Goal: Information Seeking & Learning: Learn about a topic

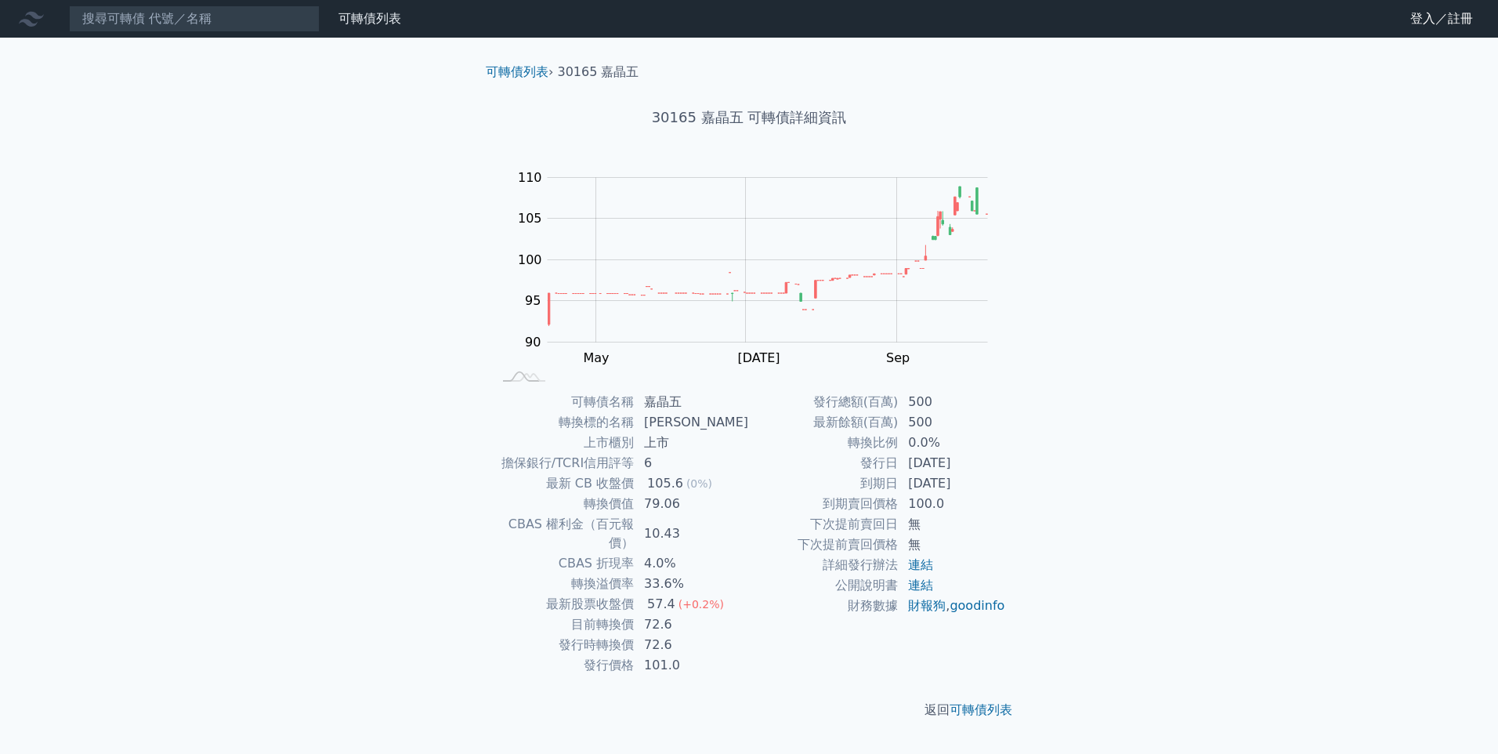
drag, startPoint x: 910, startPoint y: 486, endPoint x: 1002, endPoint y: 483, distance: 91.7
click at [1002, 483] on td "[DATE]" at bounding box center [952, 483] width 107 height 20
drag, startPoint x: 1002, startPoint y: 483, endPoint x: 1007, endPoint y: 498, distance: 14.9
click at [1007, 498] on div "可轉債名稱 嘉晶五 轉換標的名稱 嘉晶 上市櫃別 上市 擔保銀行/TCRI信用評等 6 最新 CB 收盤價 105.6 (0%) 轉換價值 79.06 CBA…" at bounding box center [749, 534] width 552 height 284
drag, startPoint x: 914, startPoint y: 482, endPoint x: 1006, endPoint y: 487, distance: 92.6
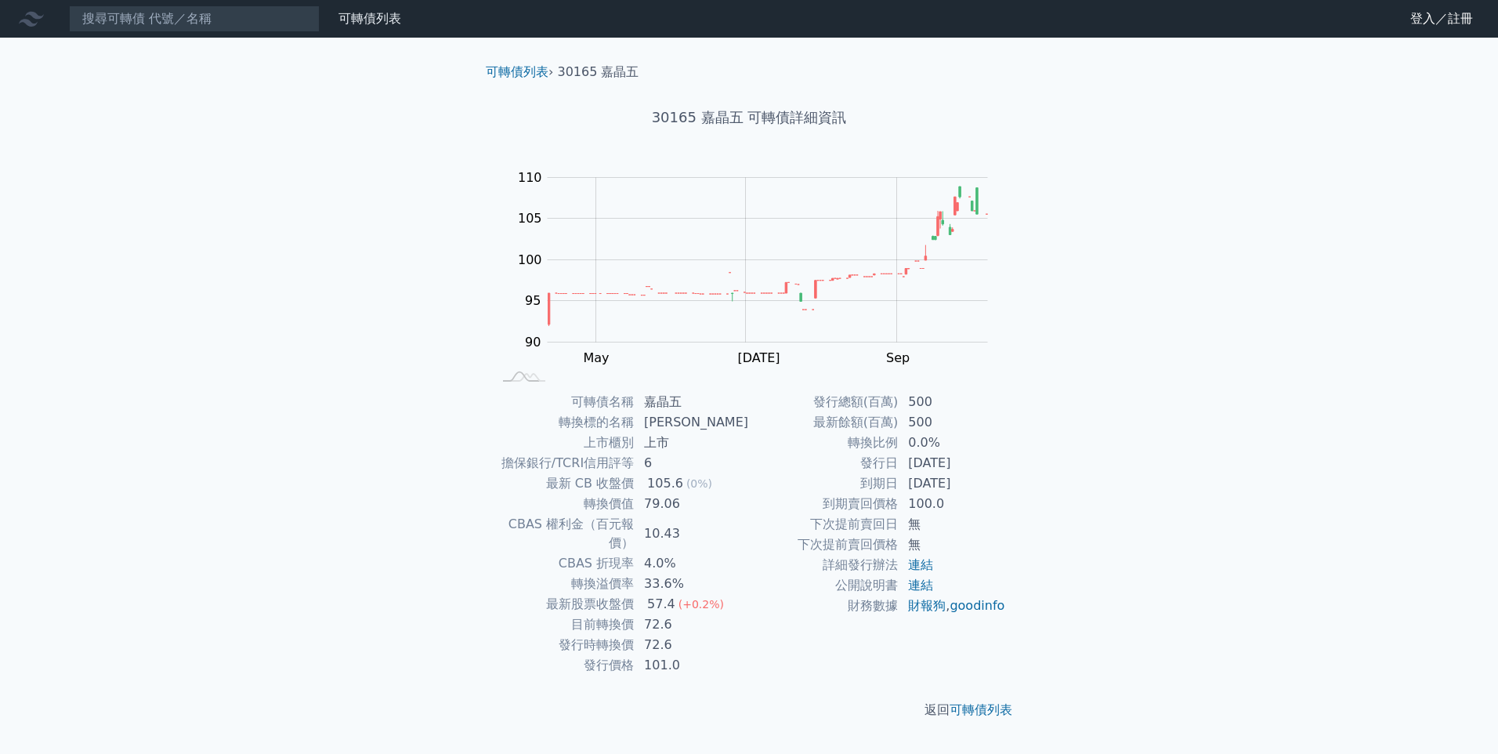
click at [1006, 487] on div "可轉債名稱 嘉晶五 轉換標的名稱 嘉晶 上市櫃別 上市 擔保銀行/TCRI信用評等 6 最新 CB 收盤價 105.6 (0%) 轉換價值 79.06 CBA…" at bounding box center [749, 534] width 552 height 284
drag, startPoint x: 1006, startPoint y: 487, endPoint x: 1007, endPoint y: 539, distance: 51.7
click at [1008, 539] on div "可轉債名稱 嘉晶五 轉換標的名稱 嘉晶 上市櫃別 上市 擔保銀行/TCRI信用評等 6 最新 CB 收盤價 105.6 (0%) 轉換價值 79.06 CBA…" at bounding box center [749, 534] width 552 height 284
drag, startPoint x: 906, startPoint y: 504, endPoint x: 945, endPoint y: 508, distance: 38.7
click at [945, 508] on td "100.0" at bounding box center [952, 504] width 107 height 20
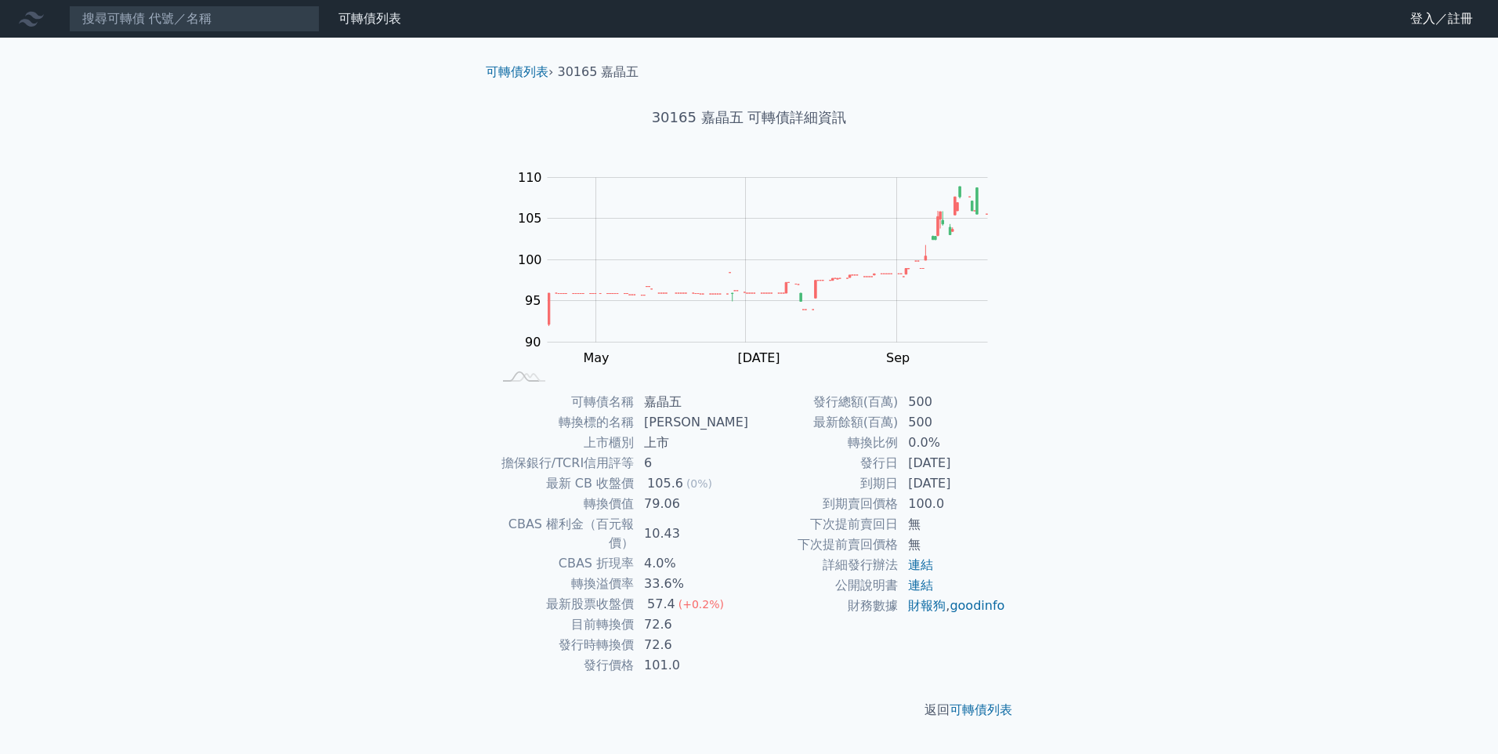
drag, startPoint x: 945, startPoint y: 508, endPoint x: 899, endPoint y: 446, distance: 77.9
click at [899, 446] on td "轉換比例" at bounding box center [824, 442] width 150 height 20
drag, startPoint x: 903, startPoint y: 441, endPoint x: 938, endPoint y: 447, distance: 35.7
click at [938, 447] on td "0.0%" at bounding box center [952, 442] width 107 height 20
drag, startPoint x: 938, startPoint y: 447, endPoint x: 890, endPoint y: 494, distance: 67.6
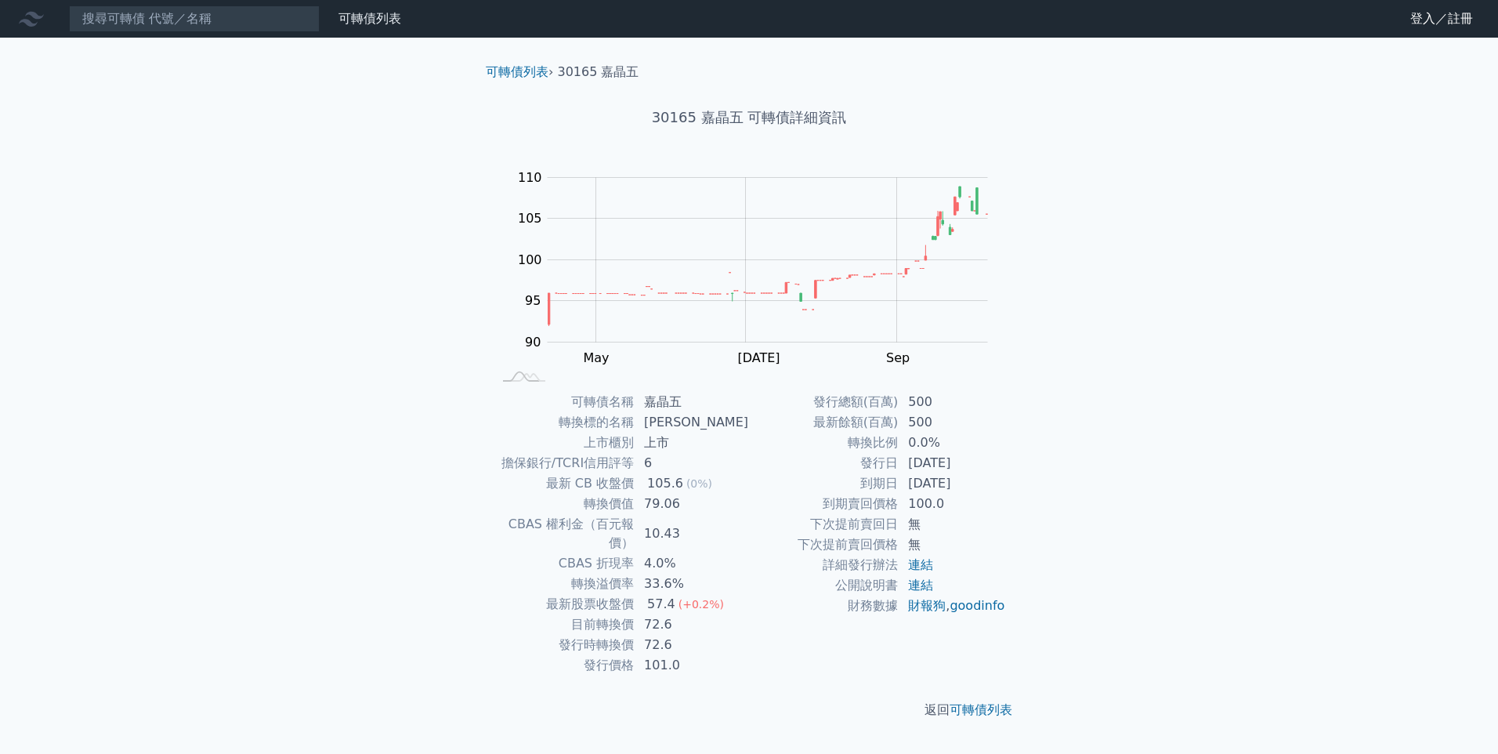
click at [890, 494] on td "到期賣回價格" at bounding box center [824, 504] width 150 height 20
drag, startPoint x: 649, startPoint y: 606, endPoint x: 684, endPoint y: 607, distance: 35.3
click at [684, 614] on td "72.6" at bounding box center [692, 624] width 114 height 20
drag, startPoint x: 684, startPoint y: 607, endPoint x: 686, endPoint y: 621, distance: 13.4
click at [686, 635] on td "72.6" at bounding box center [692, 645] width 114 height 20
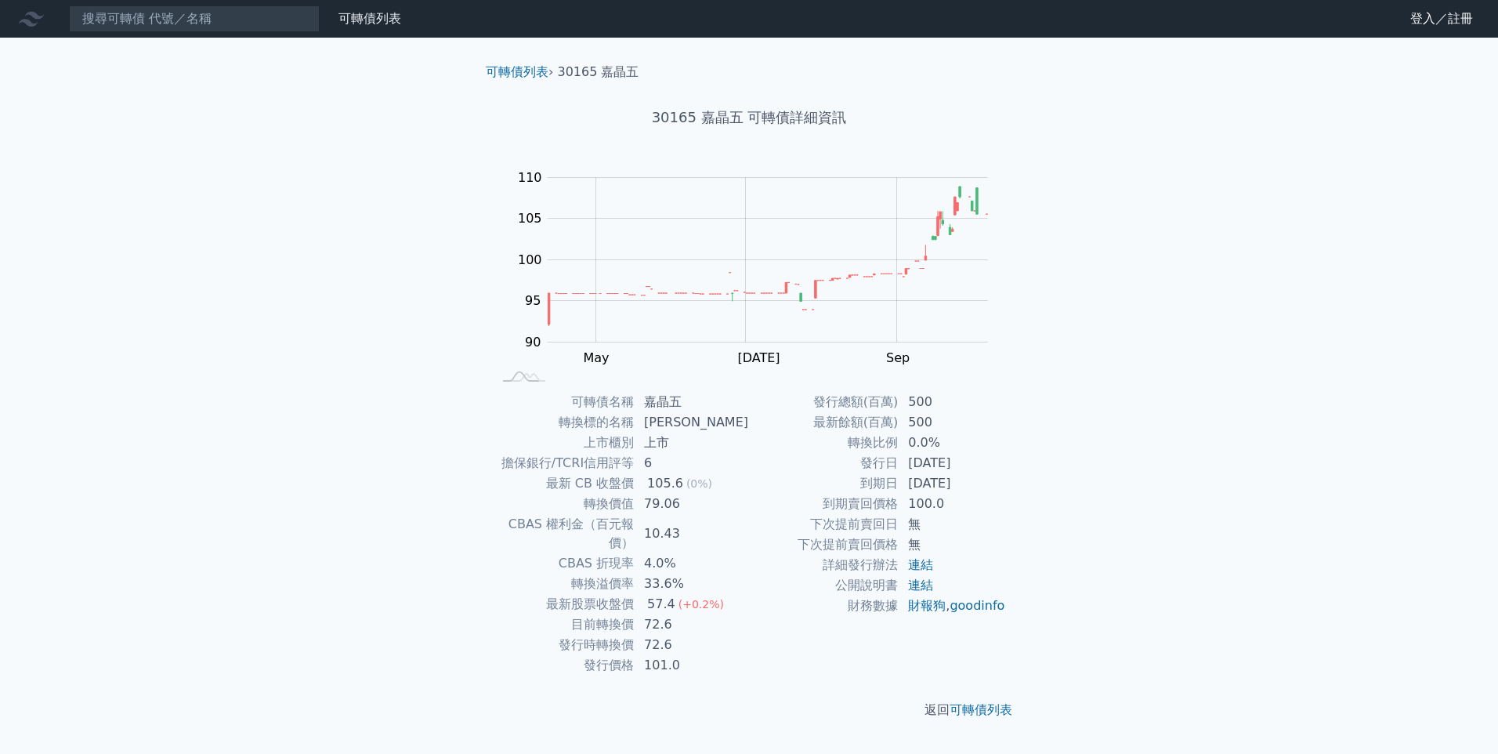
click at [752, 613] on td "財務數據" at bounding box center [824, 605] width 150 height 20
click at [745, 614] on td "72.6" at bounding box center [692, 624] width 114 height 20
click at [1062, 385] on div "可轉債列表 財務數據 可轉債列表 財務數據 登入／註冊 登入／註冊 可轉債列表 › 30165 嘉晶五 30165 嘉晶五 可轉債詳細資訊 Zoom Out …" at bounding box center [749, 377] width 1498 height 754
drag, startPoint x: 906, startPoint y: 506, endPoint x: 943, endPoint y: 501, distance: 38.0
click at [943, 501] on td "100.0" at bounding box center [952, 504] width 107 height 20
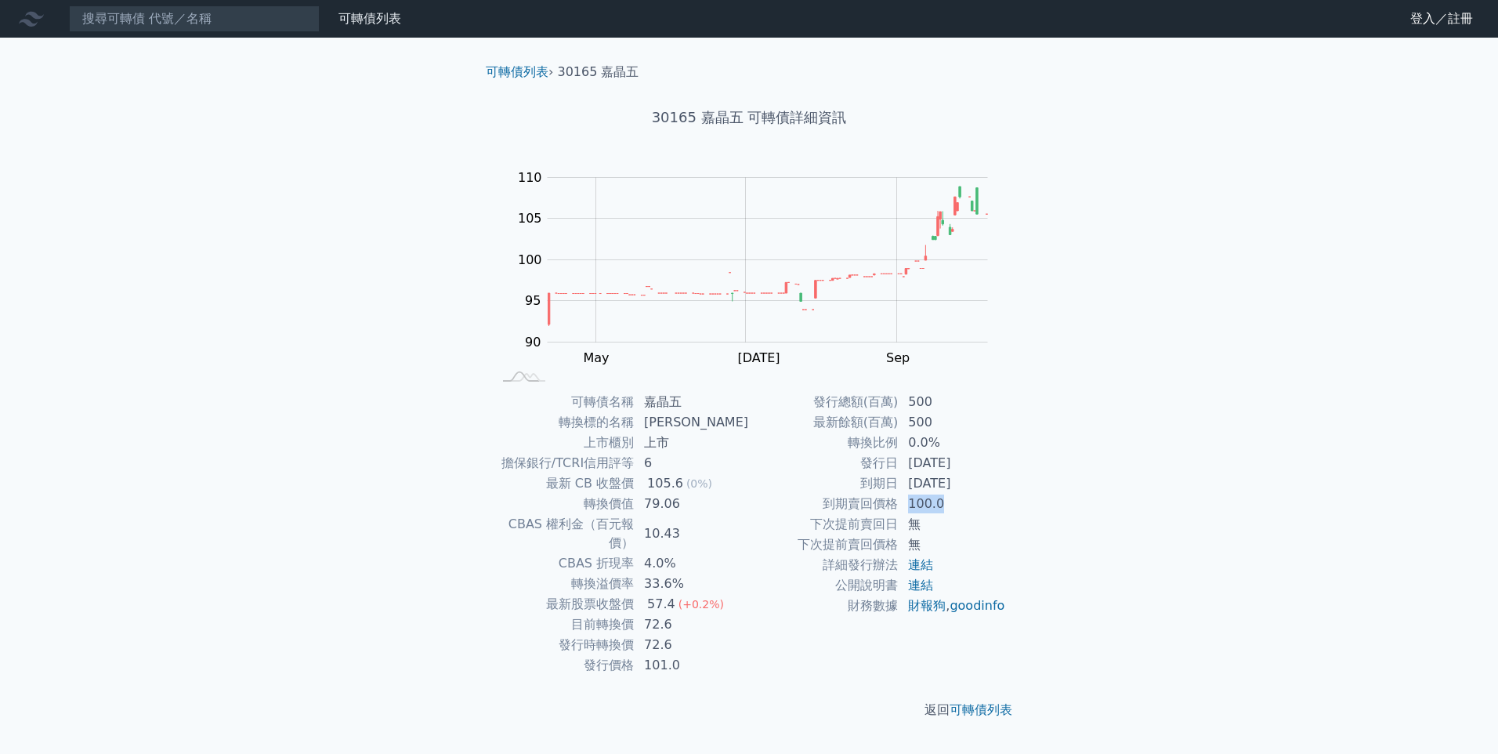
copy td "100.0"
drag, startPoint x: 1093, startPoint y: 532, endPoint x: 1091, endPoint y: 520, distance: 11.9
click at [1092, 525] on div "可轉債列表 財務數據 可轉債列表 財務數據 登入／註冊 登入／註冊 可轉債列表 › 30165 嘉晶五 30165 嘉晶五 可轉債詳細資訊 Zoom Out …" at bounding box center [749, 377] width 1498 height 754
click at [1094, 493] on div "可轉債列表 財務數據 可轉債列表 財務數據 登入／註冊 登入／註冊 可轉債列表 › 30165 嘉晶五 30165 嘉晶五 可轉債詳細資訊 Zoom Out …" at bounding box center [749, 377] width 1498 height 754
click at [1068, 482] on div "可轉債列表 財務數據 可轉債列表 財務數據 登入／註冊 登入／註冊 可轉債列表 › 30165 嘉晶五 30165 嘉晶五 可轉債詳細資訊 Zoom Out …" at bounding box center [749, 377] width 1498 height 754
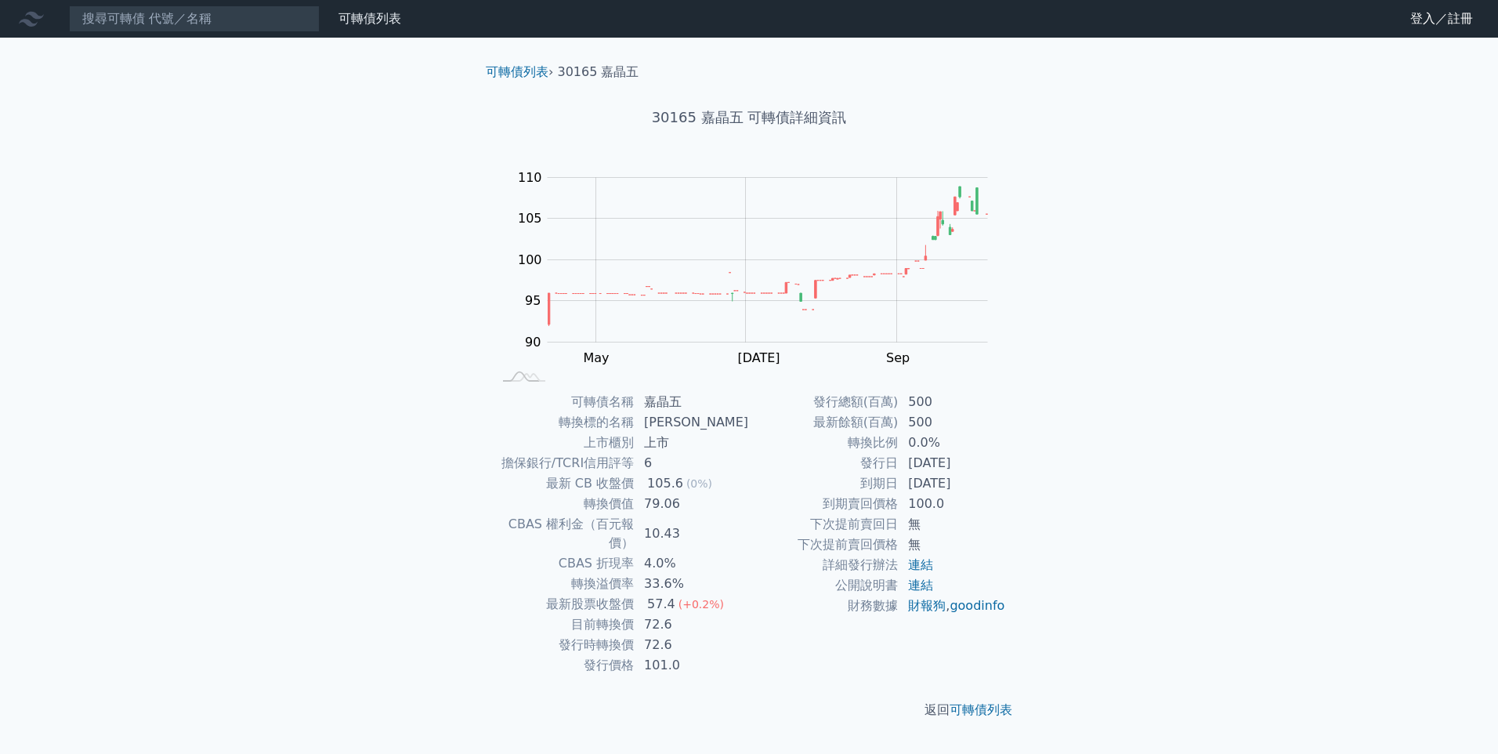
click at [1071, 476] on div "可轉債列表 財務數據 可轉債列表 財務數據 登入／註冊 登入／註冊 可轉債列表 › 30165 嘉晶五 30165 嘉晶五 可轉債詳細資訊 Zoom Out …" at bounding box center [749, 377] width 1498 height 754
click at [1068, 472] on div "可轉債列表 財務數據 可轉債列表 財務數據 登入／註冊 登入／註冊 可轉債列表 › 30165 嘉晶五 30165 嘉晶五 可轉債詳細資訊 Zoom Out …" at bounding box center [749, 377] width 1498 height 754
click at [1002, 494] on td "100.0" at bounding box center [952, 504] width 107 height 20
click at [997, 503] on td "100.0" at bounding box center [952, 504] width 107 height 20
click at [998, 514] on td "無" at bounding box center [952, 524] width 107 height 20
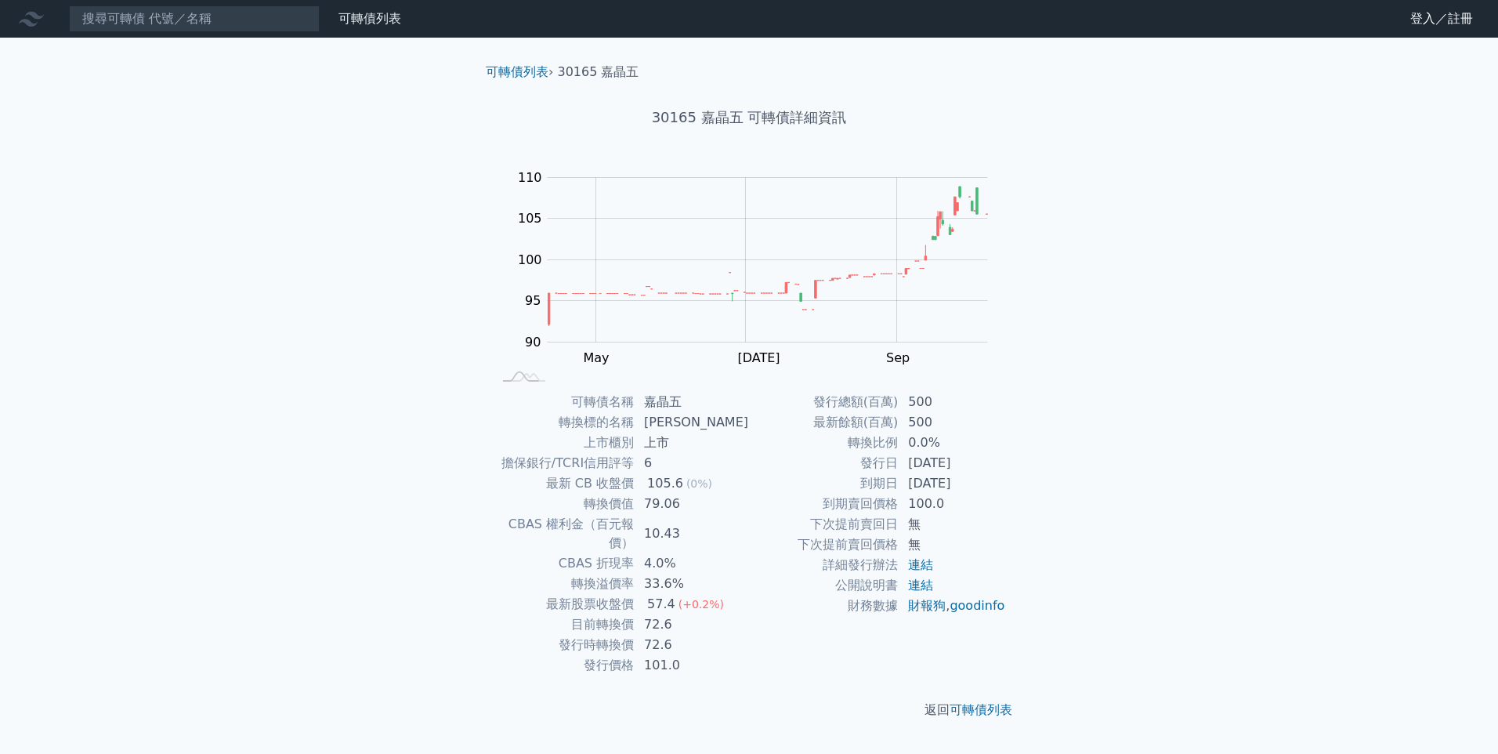
click at [999, 500] on td "100.0" at bounding box center [952, 504] width 107 height 20
click at [1003, 494] on td "100.0" at bounding box center [952, 504] width 107 height 20
drag, startPoint x: 944, startPoint y: 467, endPoint x: 976, endPoint y: 465, distance: 32.2
click at [976, 465] on td "[DATE]" at bounding box center [952, 463] width 107 height 20
drag, startPoint x: 976, startPoint y: 465, endPoint x: 969, endPoint y: 487, distance: 23.0
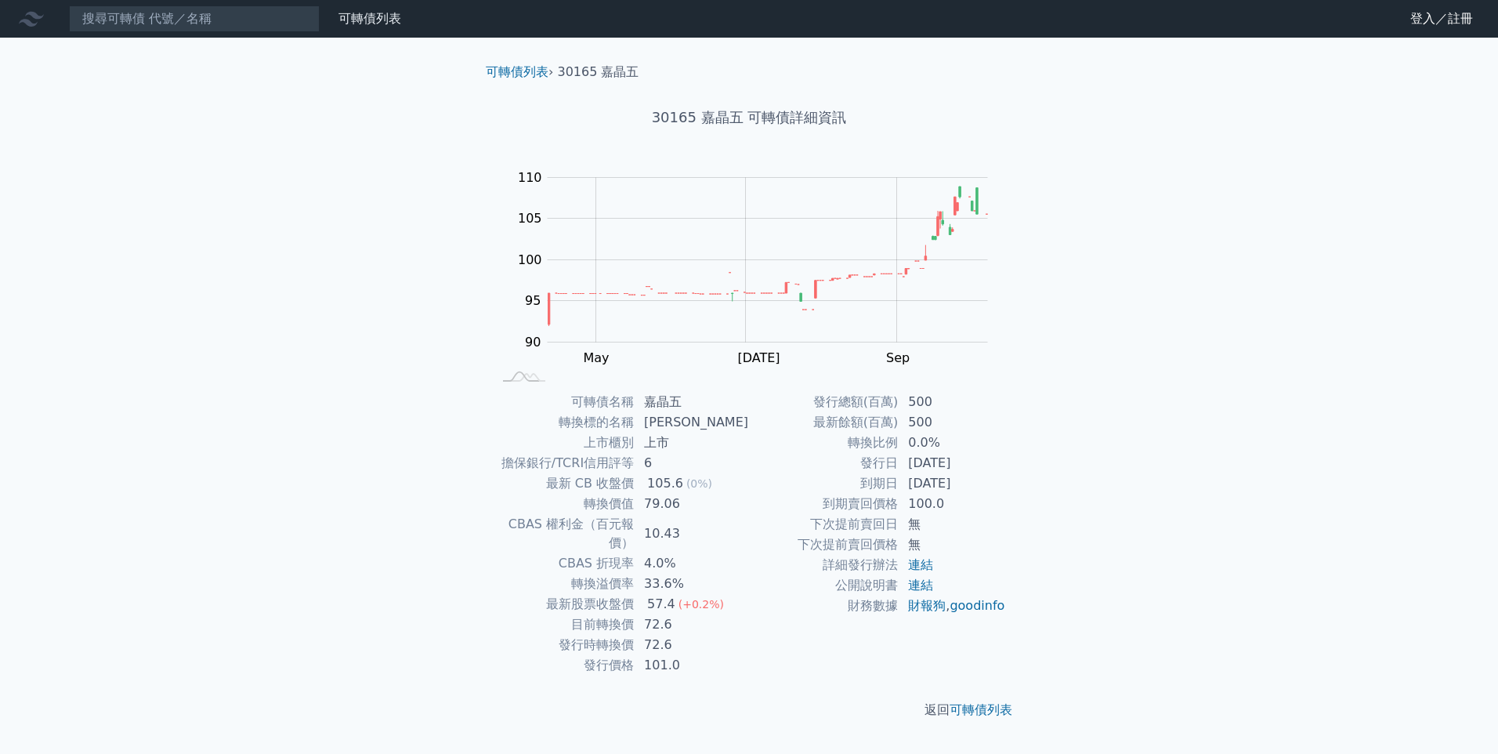
click at [969, 487] on td "[DATE]" at bounding box center [952, 483] width 107 height 20
click at [949, 464] on td "[DATE]" at bounding box center [952, 463] width 107 height 20
drag, startPoint x: 949, startPoint y: 464, endPoint x: 1040, endPoint y: 459, distance: 91.8
click at [1003, 479] on td "[DATE]" at bounding box center [952, 483] width 107 height 20
